Goal: Navigation & Orientation: Find specific page/section

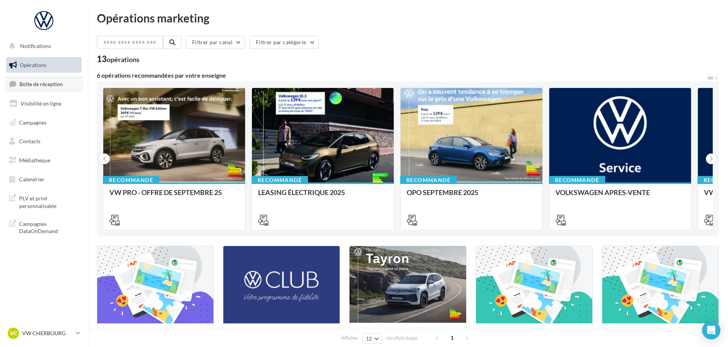
click at [52, 90] on link "Boîte de réception" at bounding box center [44, 84] width 78 height 16
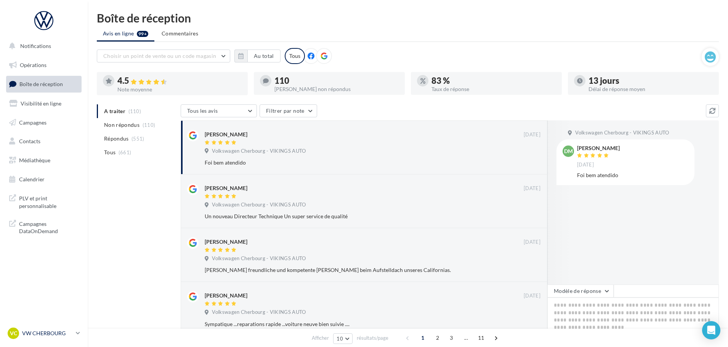
click at [33, 333] on p "VW CHERBOURG" at bounding box center [47, 334] width 51 height 8
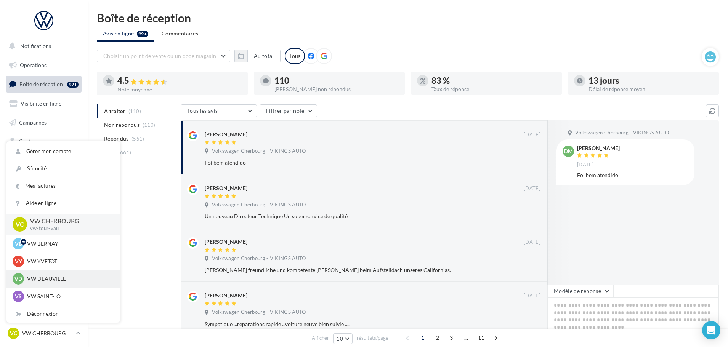
click at [42, 279] on p "VW DEAUVILLE" at bounding box center [69, 279] width 84 height 8
